Goal: Information Seeking & Learning: Find specific fact

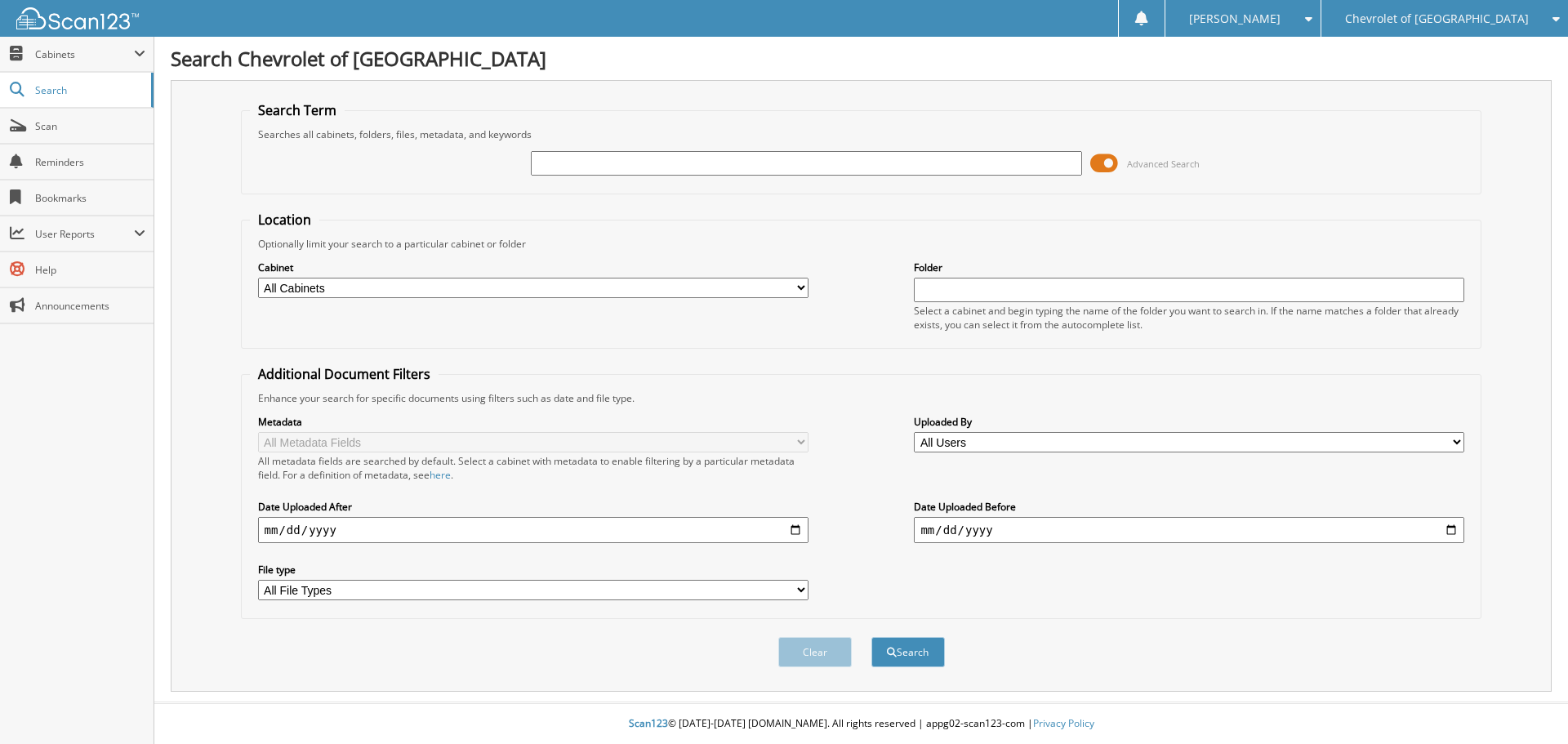
click at [647, 156] on div at bounding box center [806, 163] width 551 height 28
drag, startPoint x: 565, startPoint y: 169, endPoint x: 553, endPoint y: 155, distance: 18.4
click at [559, 166] on input "text" at bounding box center [806, 163] width 551 height 24
type input "104210"
click at [930, 654] on button "Search" at bounding box center [908, 652] width 73 height 31
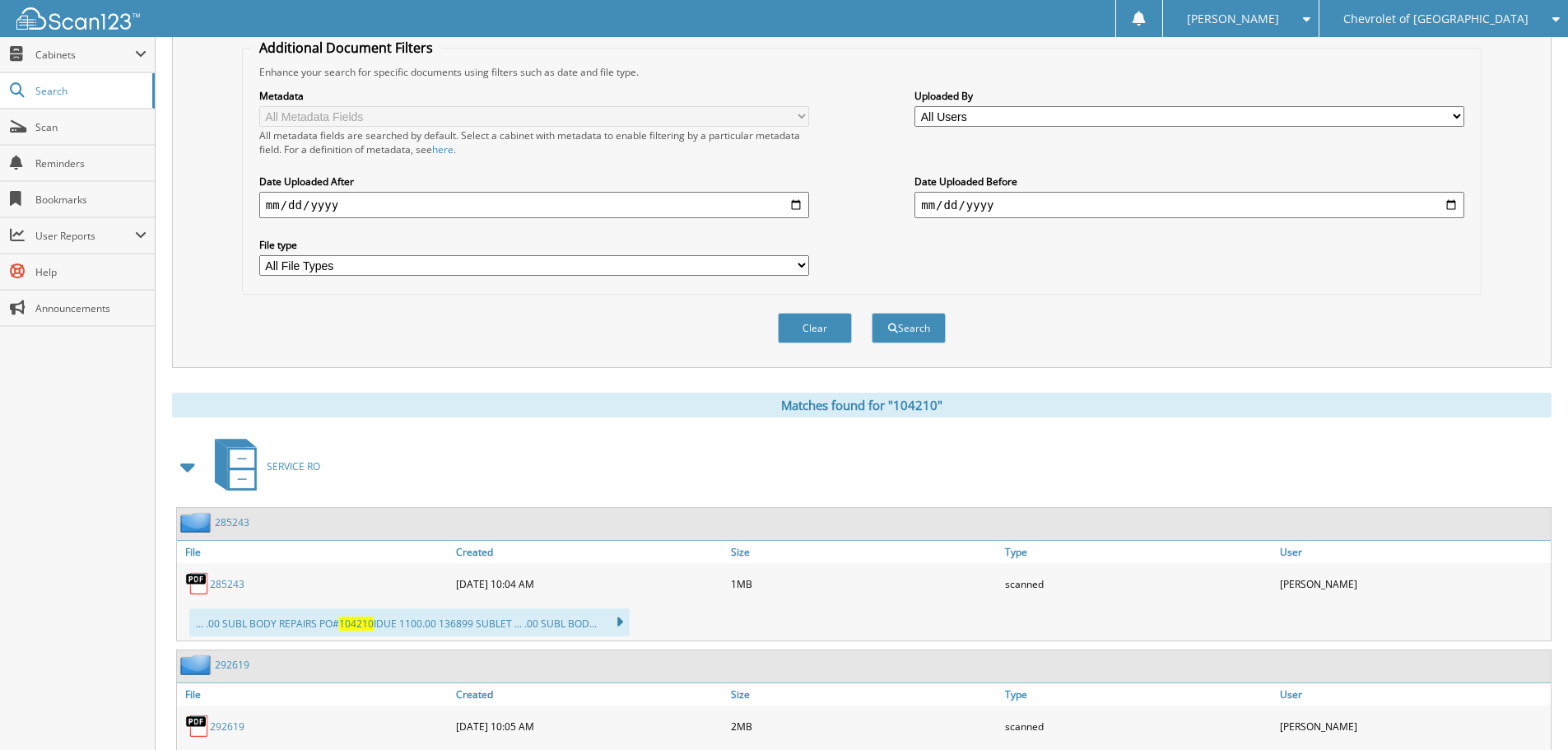
scroll to position [405, 0]
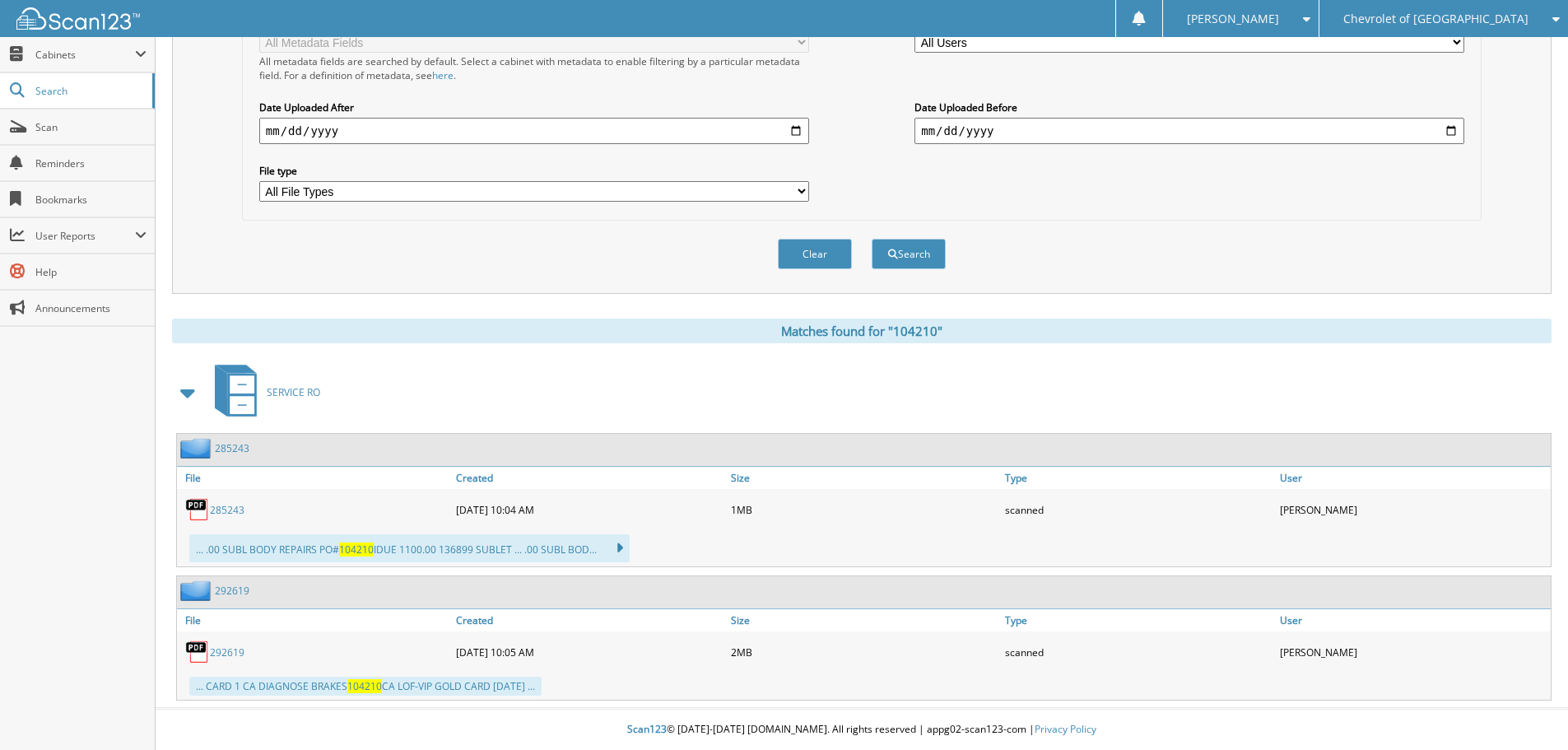
click at [226, 508] on link "285243" at bounding box center [226, 510] width 34 height 14
click at [228, 653] on link "292619" at bounding box center [226, 653] width 34 height 14
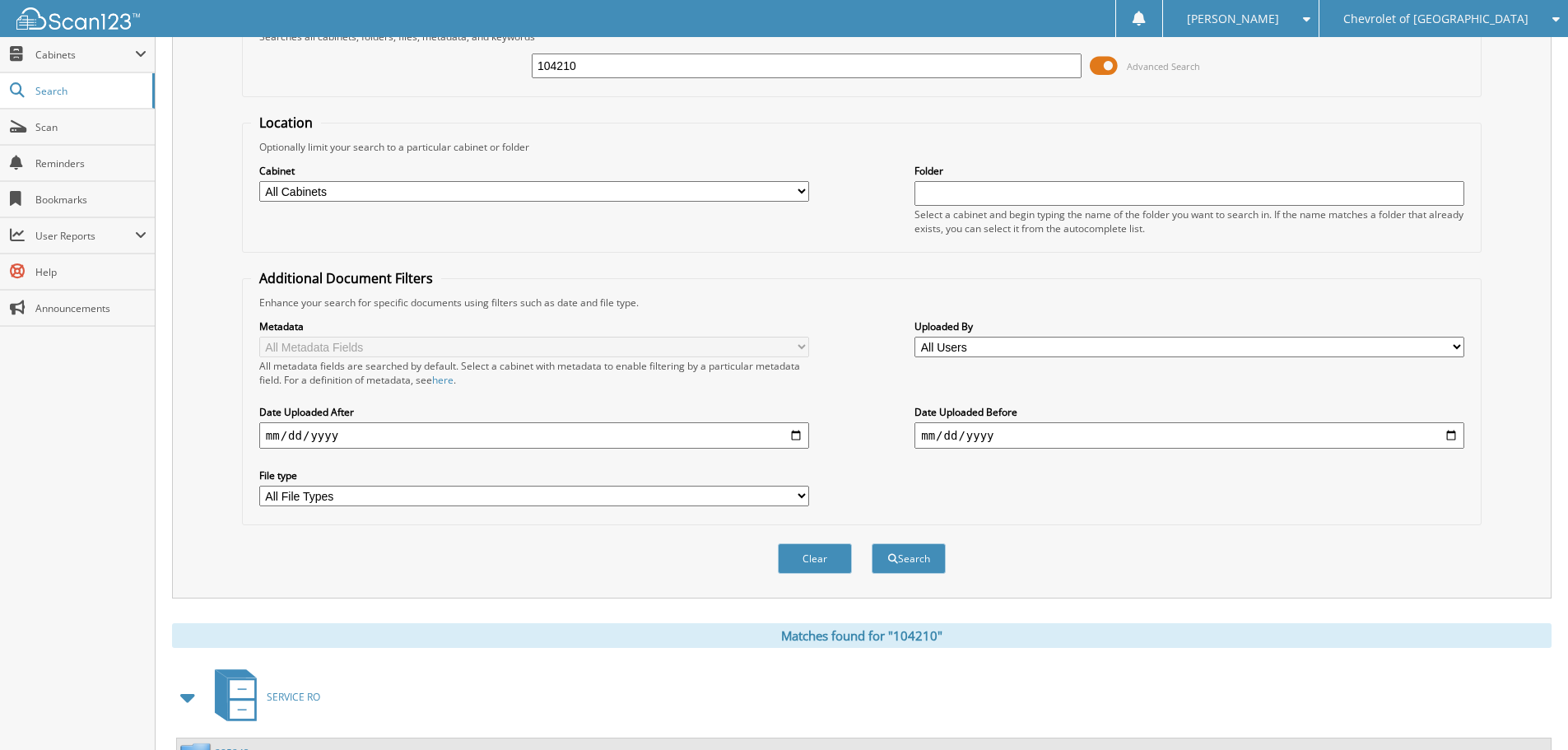
scroll to position [0, 0]
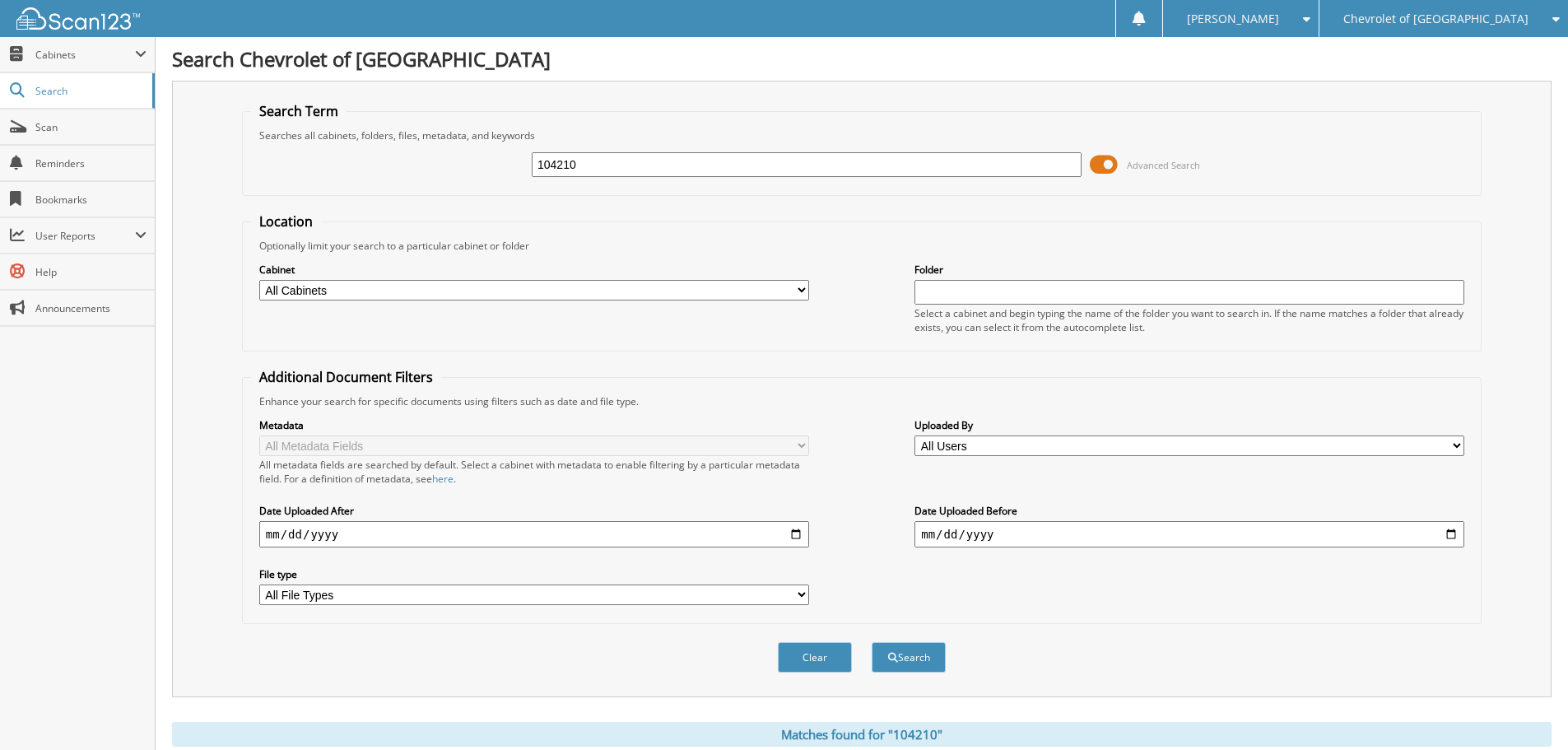
click at [667, 167] on input "104210" at bounding box center [807, 165] width 550 height 25
type input "1"
type input "p8227"
click at [872, 642] on button "Search" at bounding box center [909, 657] width 74 height 31
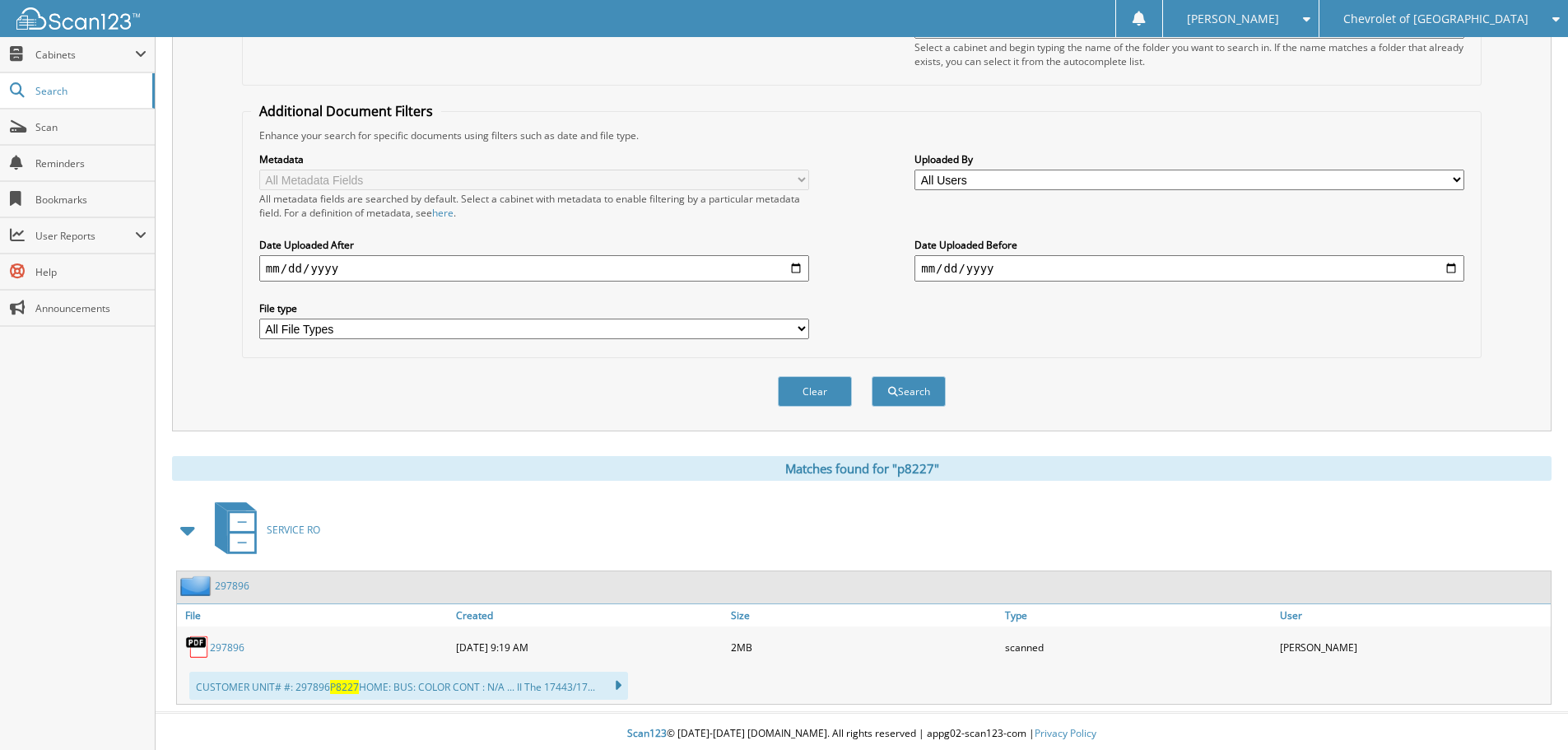
scroll to position [271, 0]
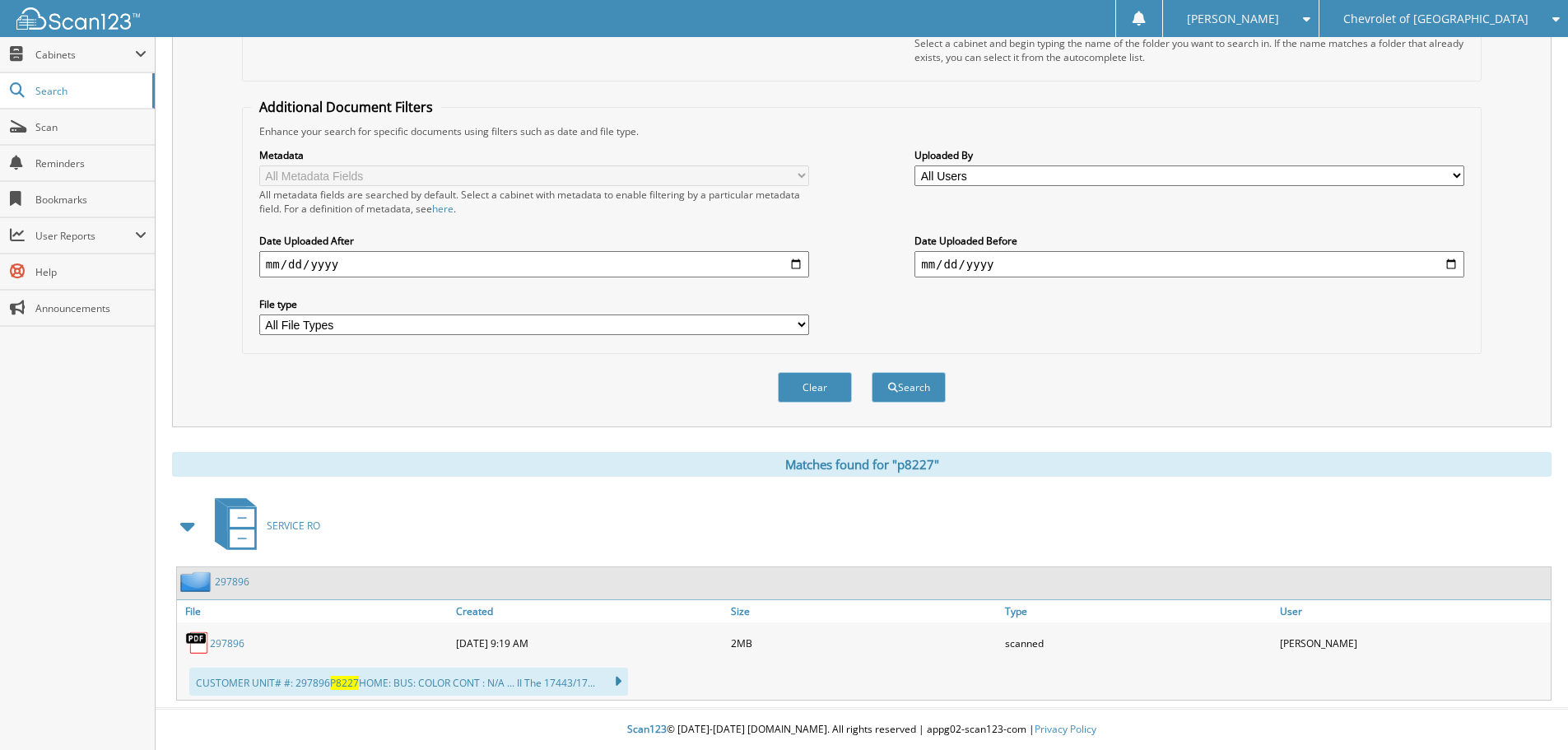
click at [233, 638] on link "297896" at bounding box center [226, 643] width 34 height 14
